Goal: Task Accomplishment & Management: Manage account settings

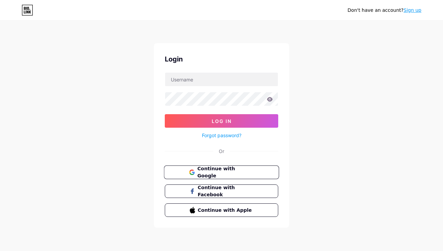
click at [230, 173] on span "Continue with Google" at bounding box center [225, 172] width 56 height 15
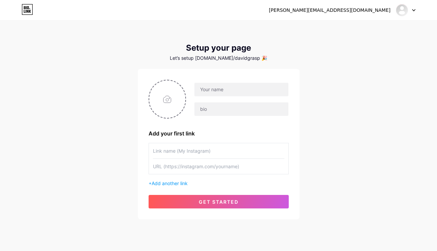
click at [414, 8] on div at bounding box center [406, 10] width 20 height 12
click at [347, 46] on li "Logout" at bounding box center [374, 46] width 84 height 18
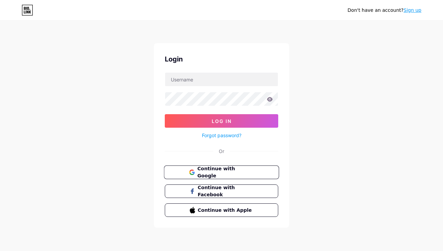
click at [230, 174] on span "Continue with Google" at bounding box center [225, 172] width 56 height 15
click at [221, 79] on input "text" at bounding box center [221, 79] width 113 height 13
type input "dave.a"
click at [208, 84] on div "dave.a" at bounding box center [221, 79] width 113 height 14
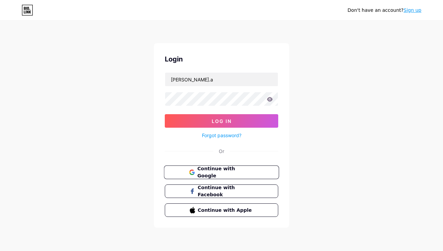
click at [212, 171] on span "Continue with Google" at bounding box center [225, 172] width 56 height 15
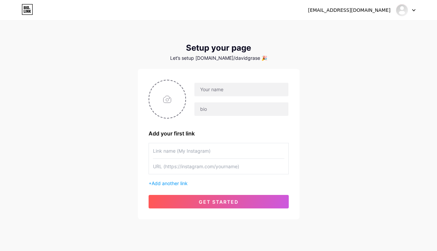
click at [414, 9] on icon at bounding box center [414, 10] width 3 height 2
click at [358, 26] on link "Dashboard" at bounding box center [374, 28] width 84 height 18
